Goal: Task Accomplishment & Management: Use online tool/utility

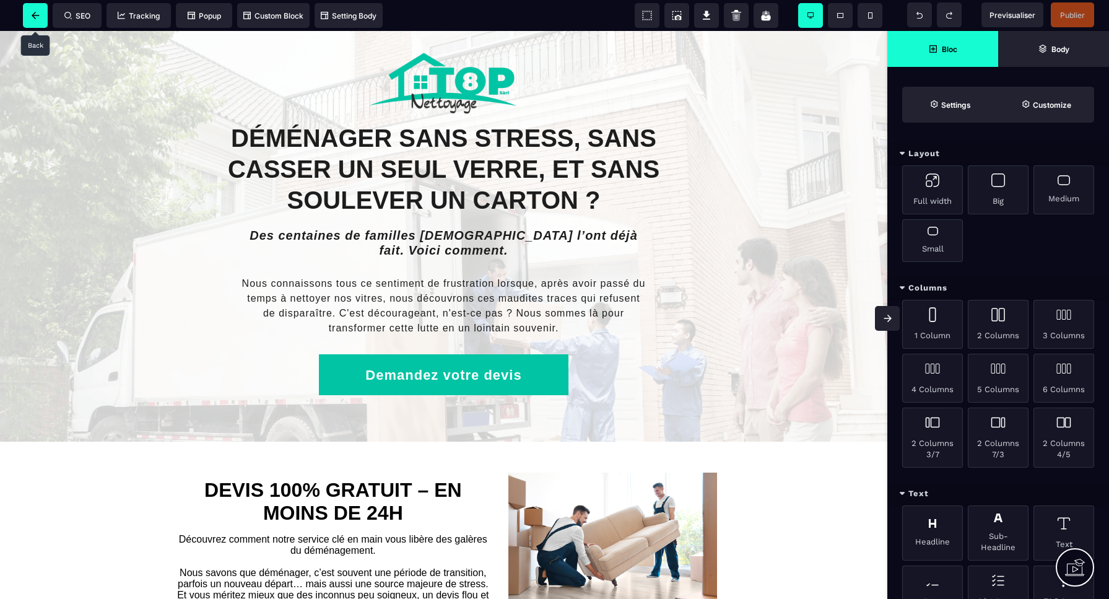
click at [36, 15] on icon at bounding box center [35, 15] width 7 height 7
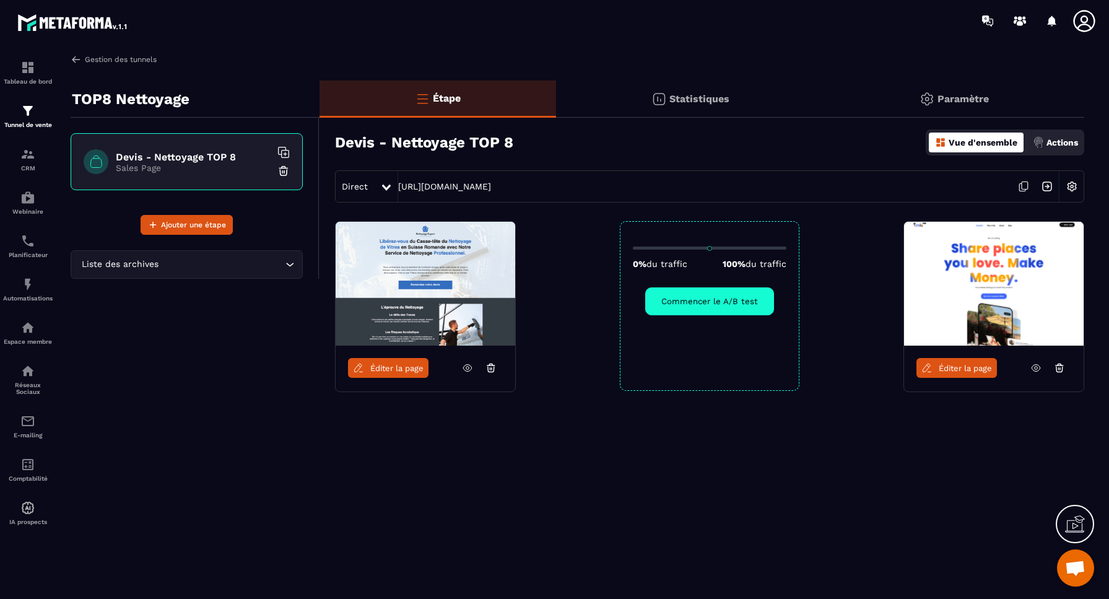
click at [99, 60] on link "Gestion des tunnels" at bounding box center [114, 59] width 86 height 11
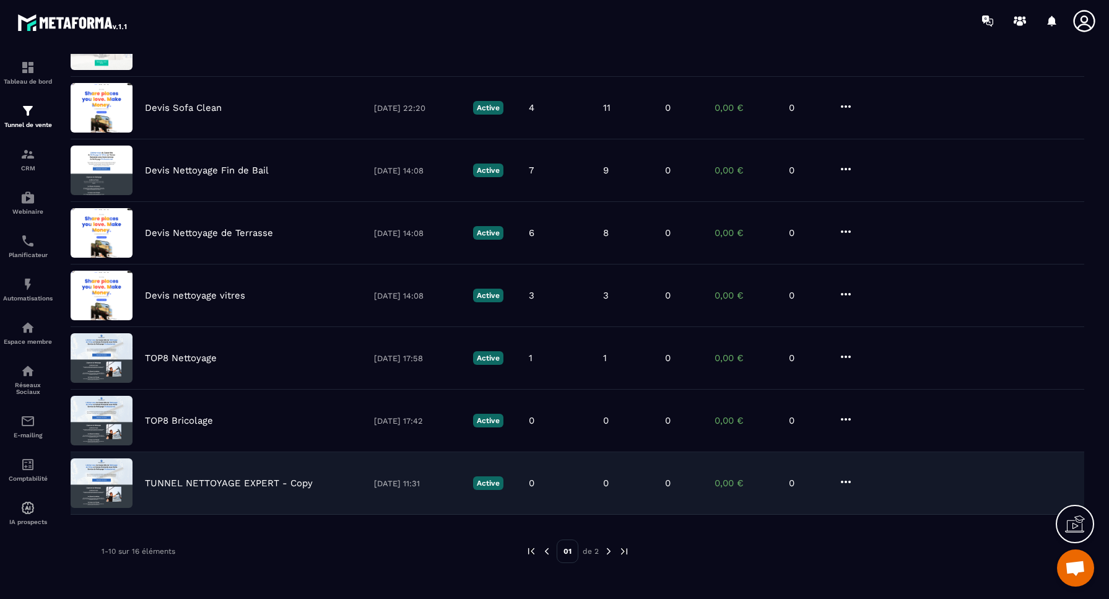
scroll to position [274, 0]
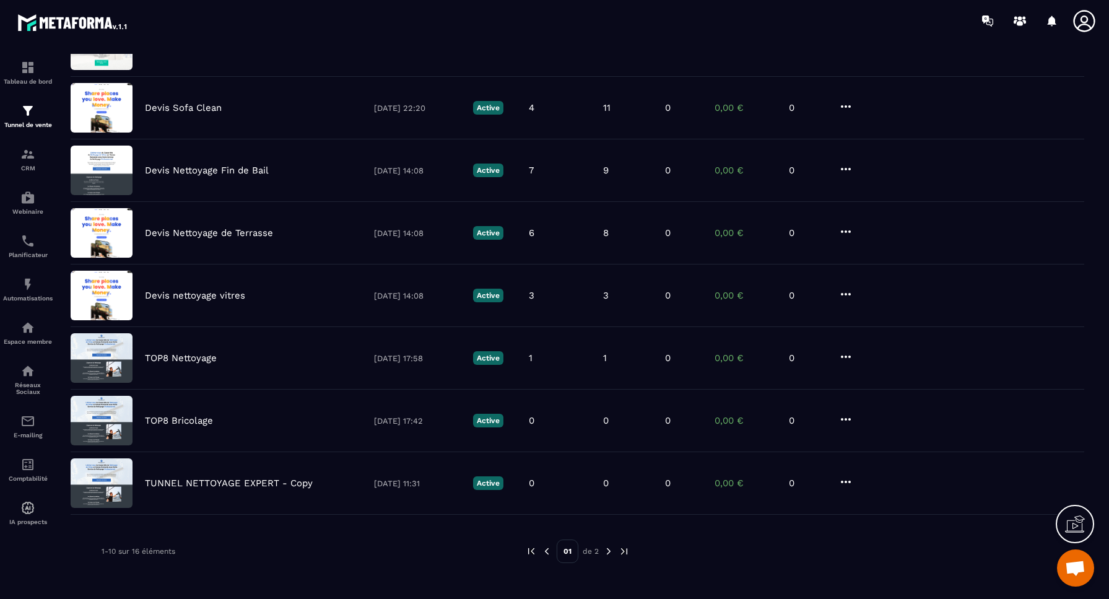
click at [609, 550] on img at bounding box center [608, 550] width 11 height 11
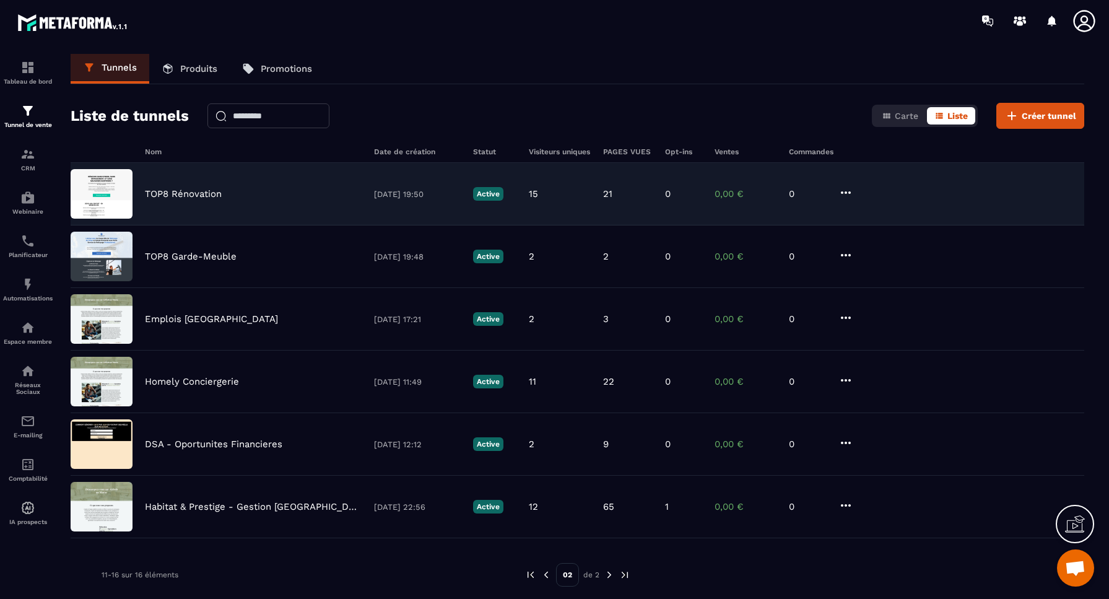
click at [205, 195] on p "TOP8 Rénovation" at bounding box center [183, 193] width 77 height 11
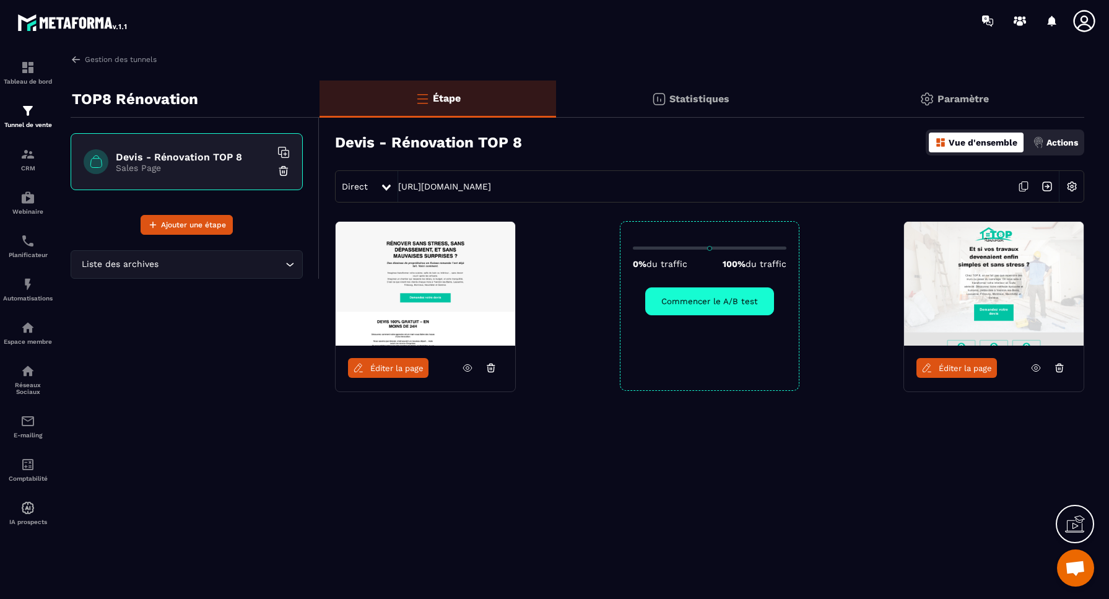
click at [1072, 184] on img at bounding box center [1072, 187] width 24 height 24
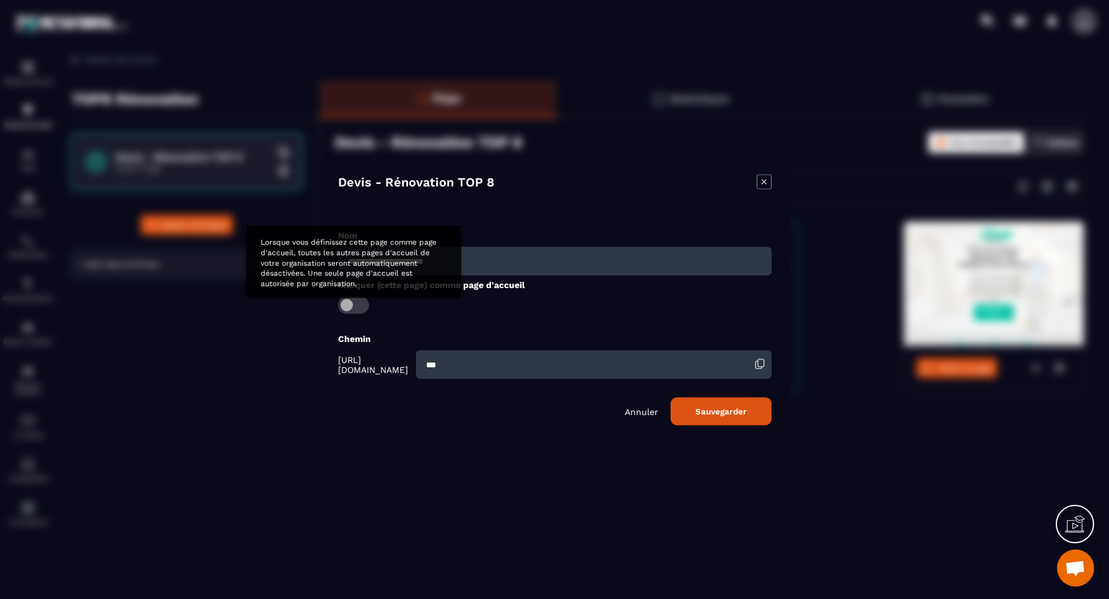
click at [349, 303] on span "Modal window" at bounding box center [353, 304] width 31 height 17
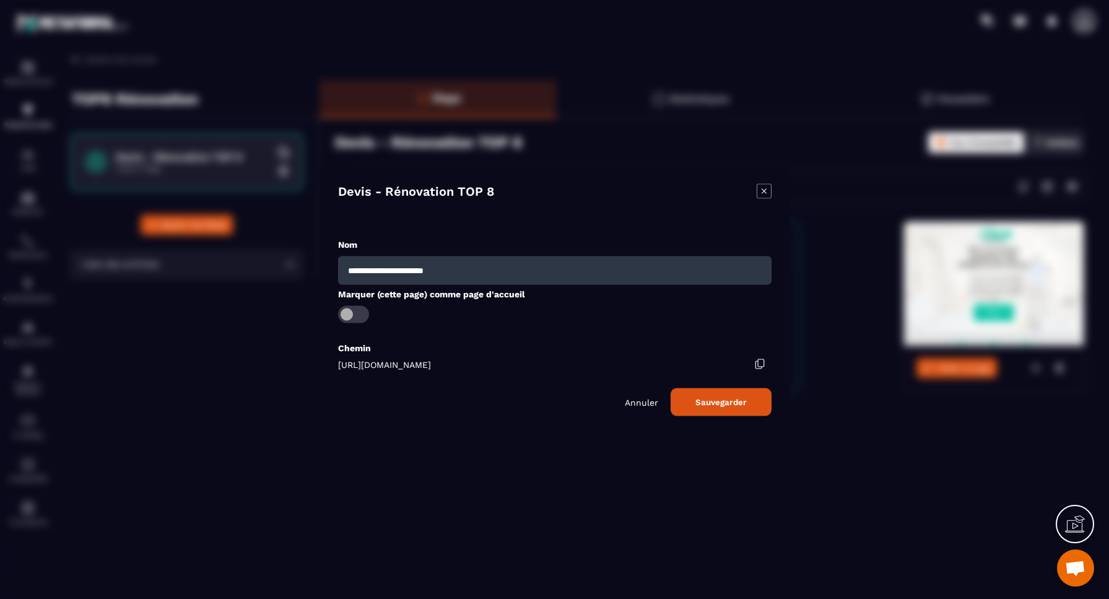
click at [724, 403] on button "Sauvegarder" at bounding box center [721, 402] width 101 height 28
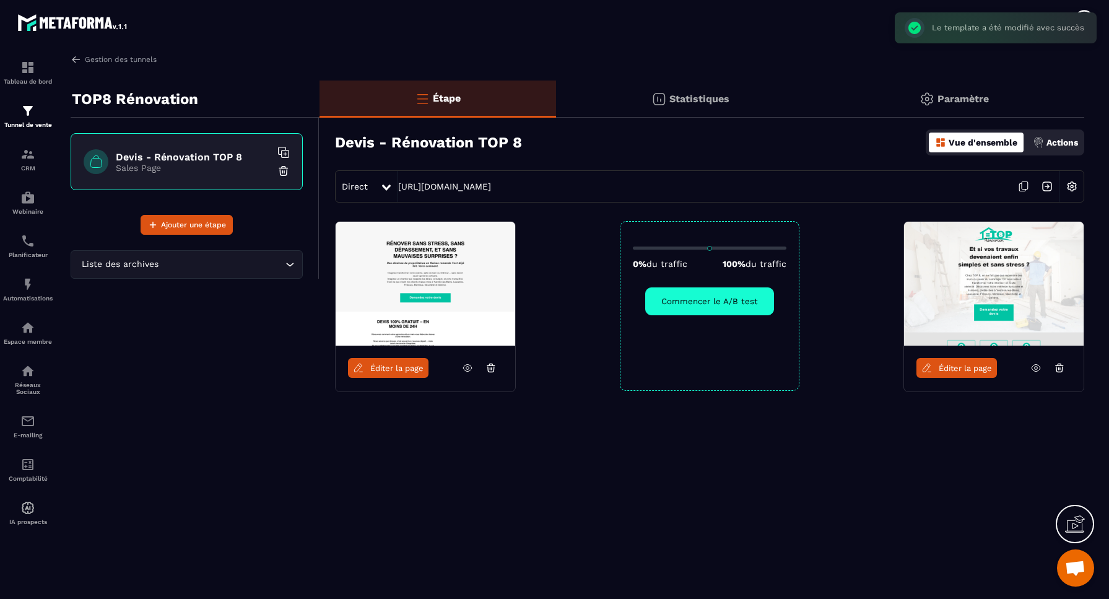
click at [394, 369] on span "Éditer la page" at bounding box center [396, 367] width 53 height 9
